Goal: Transaction & Acquisition: Book appointment/travel/reservation

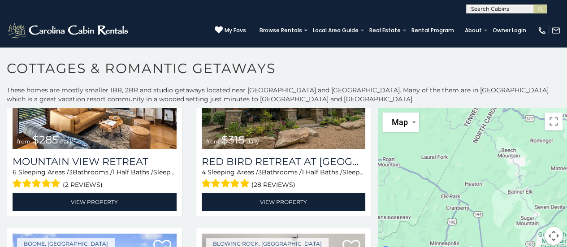
scroll to position [97, 0]
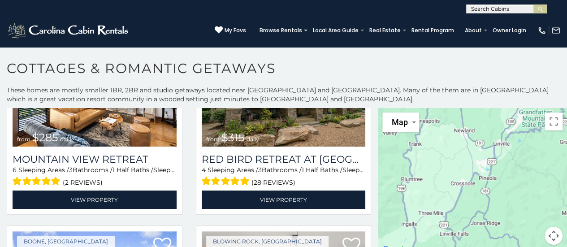
drag, startPoint x: 499, startPoint y: 196, endPoint x: 479, endPoint y: 71, distance: 126.6
click at [479, 71] on div "**********" at bounding box center [283, 156] width 567 height 192
click at [551, 235] on button "Map camera controls" at bounding box center [553, 236] width 18 height 18
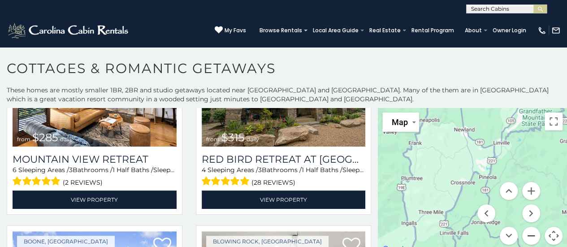
click at [528, 232] on button "Zoom out" at bounding box center [531, 236] width 18 height 18
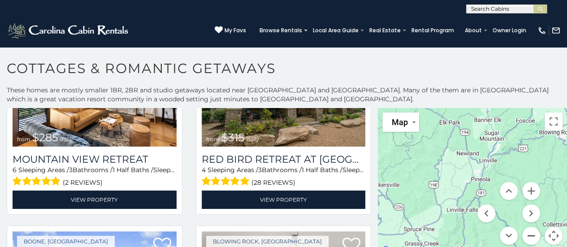
click at [528, 232] on button "Zoom out" at bounding box center [531, 236] width 18 height 18
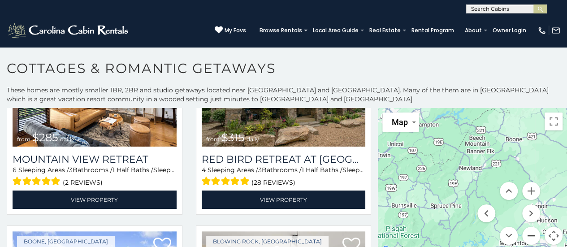
click at [528, 232] on button "Zoom out" at bounding box center [531, 236] width 18 height 18
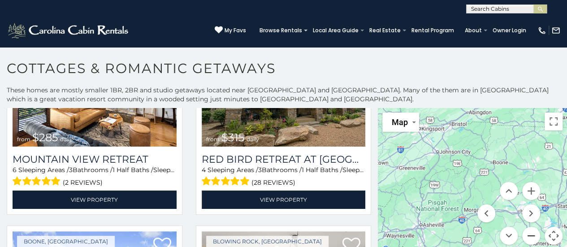
click at [528, 232] on button "Zoom out" at bounding box center [531, 236] width 18 height 18
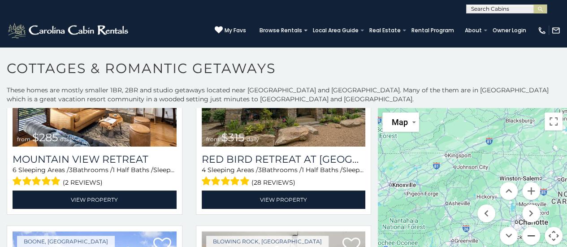
click at [528, 232] on button "Zoom out" at bounding box center [531, 236] width 18 height 18
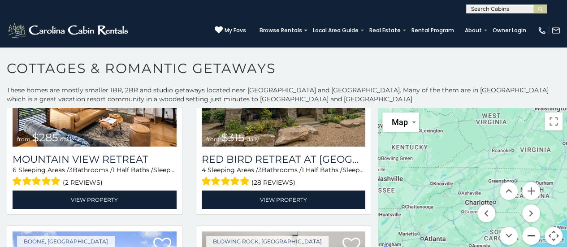
click at [528, 232] on button "Zoom out" at bounding box center [531, 236] width 18 height 18
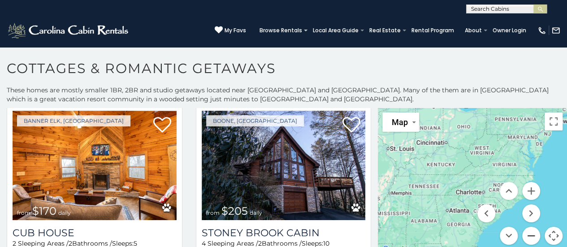
scroll to position [804, 0]
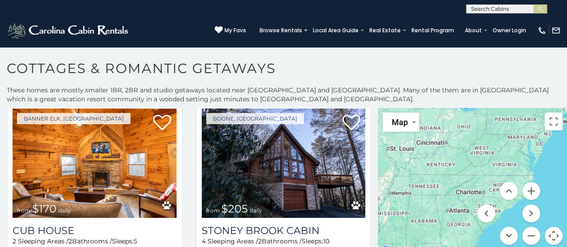
click at [297, 151] on img at bounding box center [284, 163] width 164 height 110
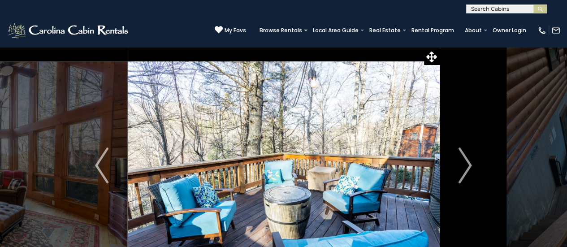
click at [466, 169] on img "Next" at bounding box center [464, 165] width 13 height 36
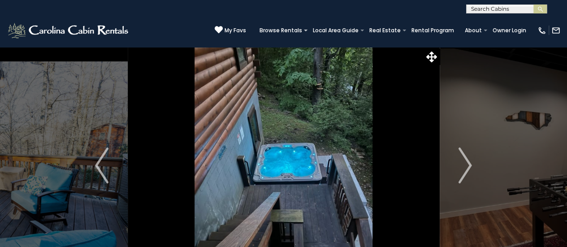
click at [466, 169] on img "Next" at bounding box center [464, 165] width 13 height 36
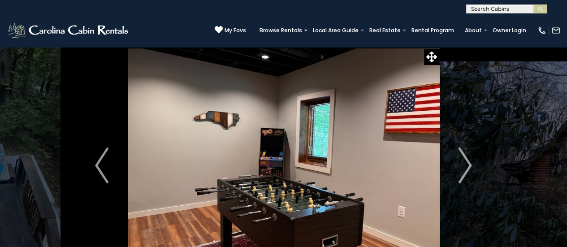
click at [466, 169] on img "Next" at bounding box center [464, 165] width 13 height 36
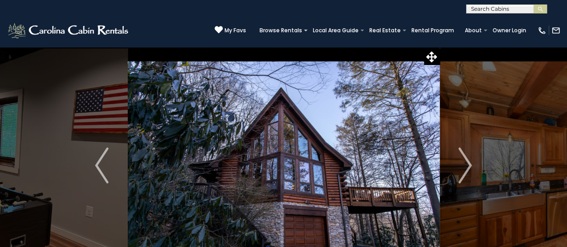
click at [466, 169] on img "Next" at bounding box center [464, 165] width 13 height 36
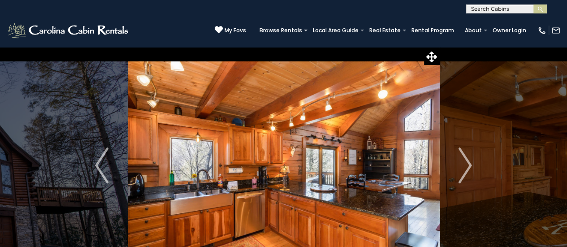
click at [466, 169] on img "Next" at bounding box center [464, 165] width 13 height 36
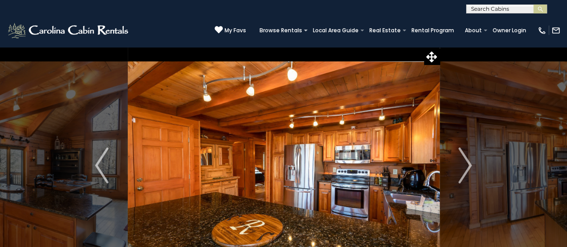
click at [466, 169] on img "Next" at bounding box center [464, 165] width 13 height 36
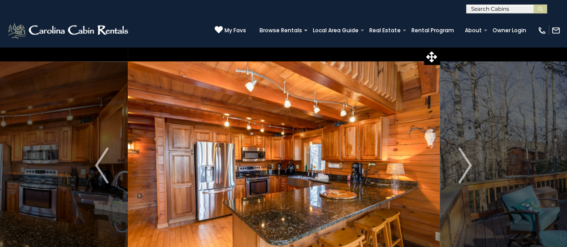
click at [466, 169] on img "Next" at bounding box center [464, 165] width 13 height 36
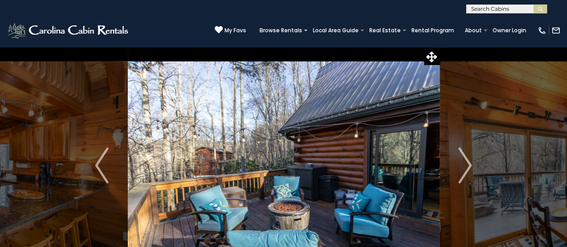
click at [466, 169] on img "Next" at bounding box center [464, 165] width 13 height 36
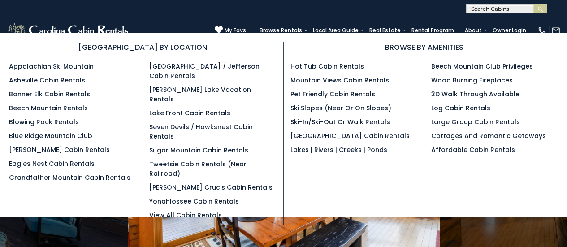
click at [185, 180] on ul "West Jefferson / Jefferson Cabin Rentals Kerr Scott Lake Vacation Rentals Lake …" at bounding box center [212, 141] width 127 height 158
click at [189, 211] on link "View All Cabin Rentals" at bounding box center [185, 215] width 73 height 9
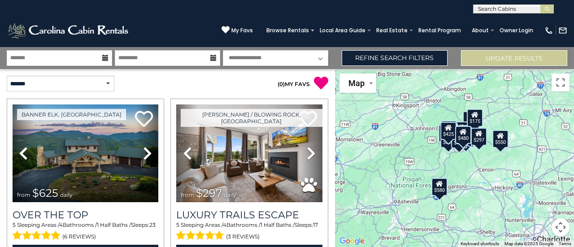
click at [439, 190] on div "$580" at bounding box center [440, 186] width 16 height 18
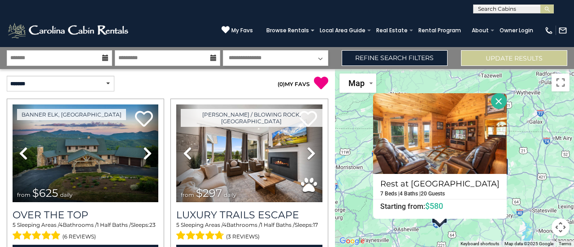
click at [522, 186] on div "$625 $297 $175 $165 $300 $580 $290 $424 $395 $270 $185 $265 $230 $550 $349 $230…" at bounding box center [454, 158] width 239 height 178
click at [505, 168] on div "$550" at bounding box center [500, 166] width 16 height 18
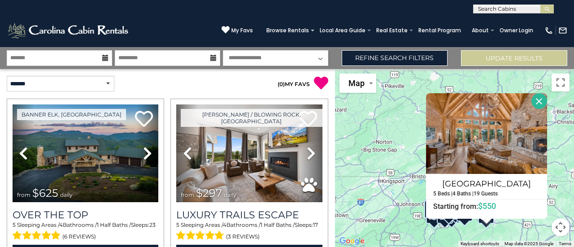
click at [465, 233] on div "$625 $297 $175 $165 $300 $580 $290 $424 $395 $270 $185 $265 $230 $550 $349 $230…" at bounding box center [454, 158] width 239 height 178
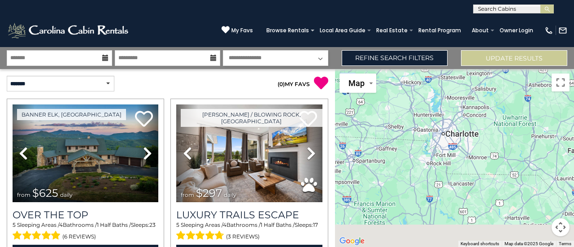
drag, startPoint x: 465, startPoint y: 233, endPoint x: 377, endPoint y: 44, distance: 207.5
click at [377, 44] on body "**********" at bounding box center [287, 123] width 574 height 247
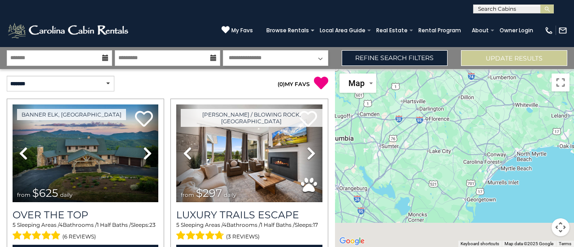
drag, startPoint x: 505, startPoint y: 175, endPoint x: 397, endPoint y: 56, distance: 160.5
click at [397, 56] on div "**********" at bounding box center [287, 147] width 574 height 200
